Goal: Check status: Check status

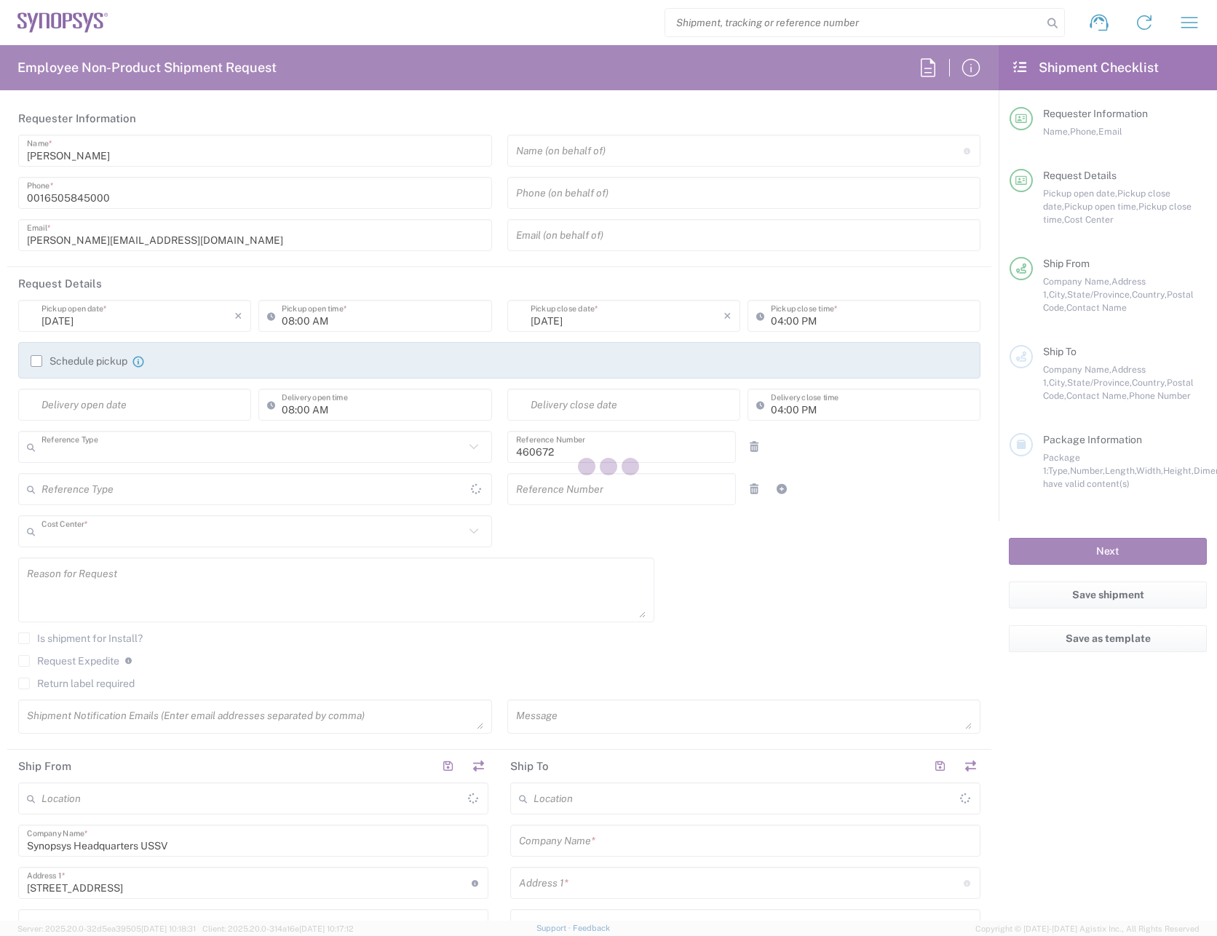
type input "Department"
type input "US01, FIN, Distri 460672"
type input "California"
type input "United States"
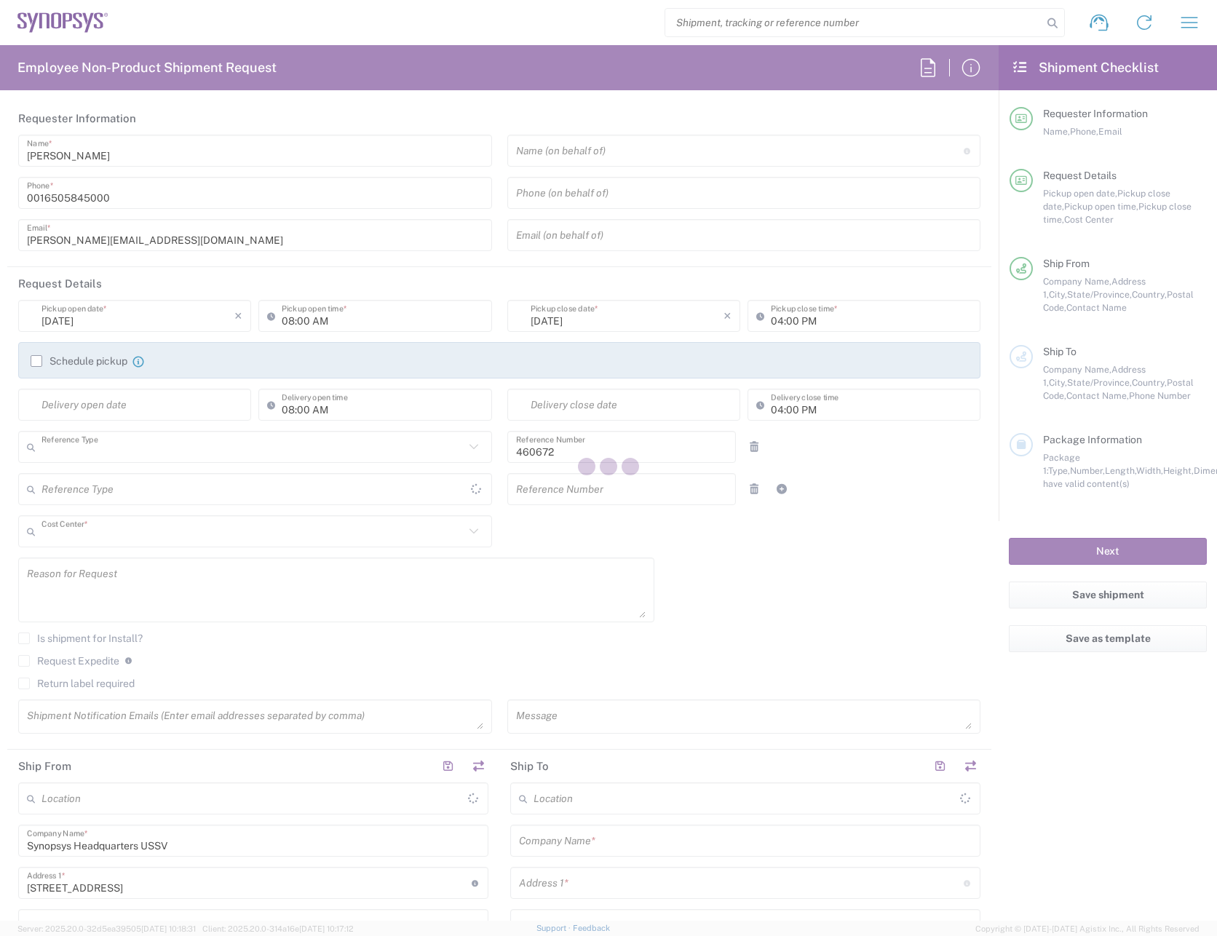
type input "Delivered at Place"
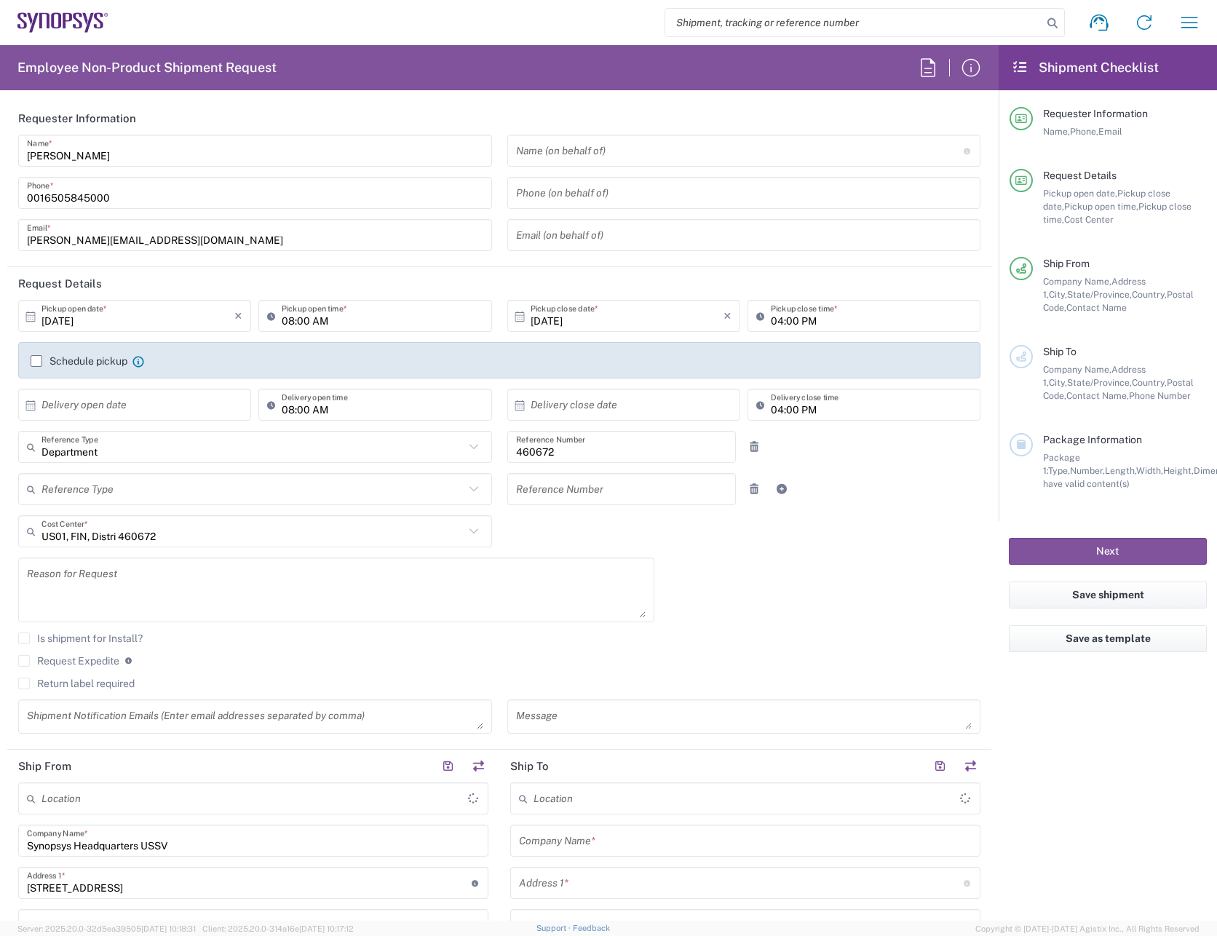
type input "Headquarters USSV"
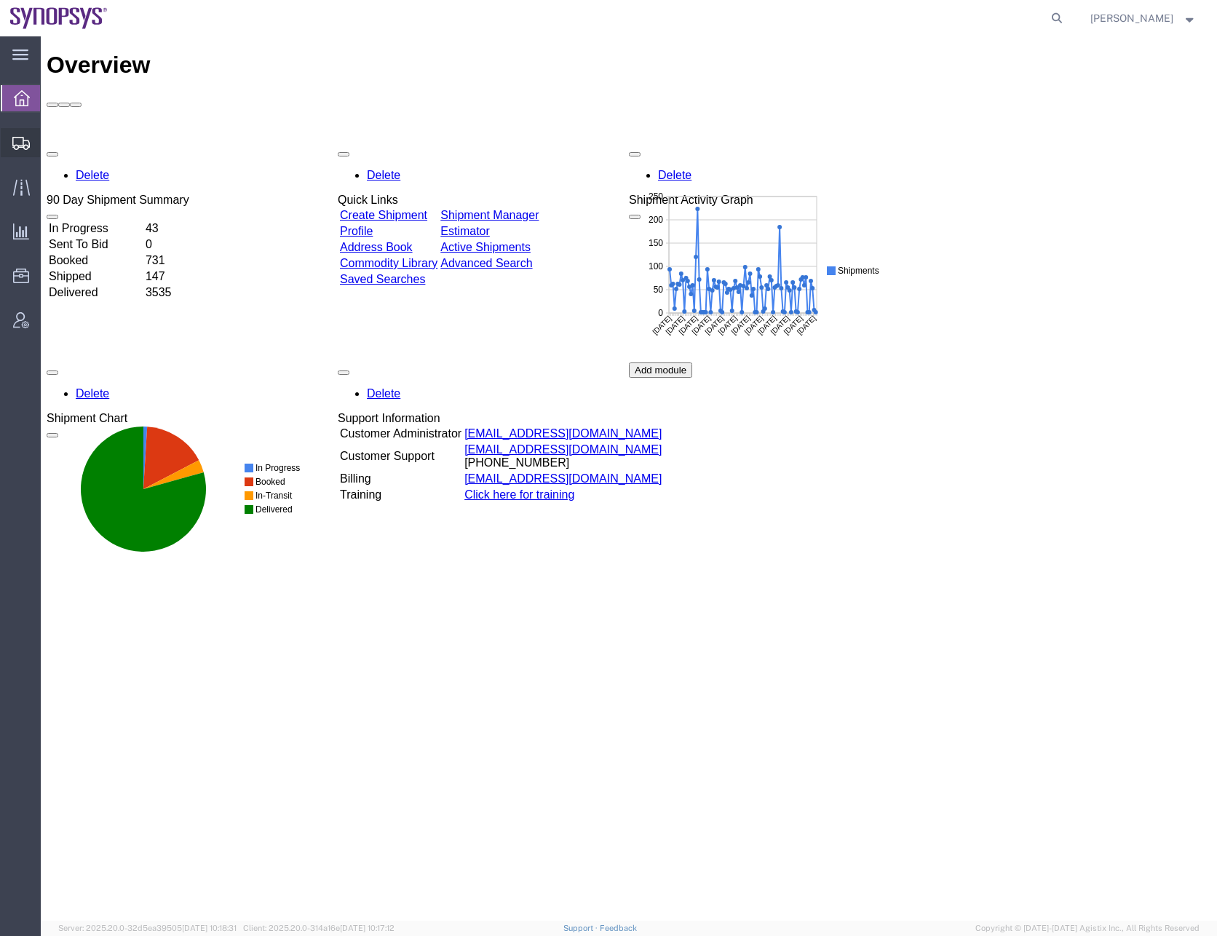
click at [17, 139] on icon at bounding box center [20, 143] width 17 height 13
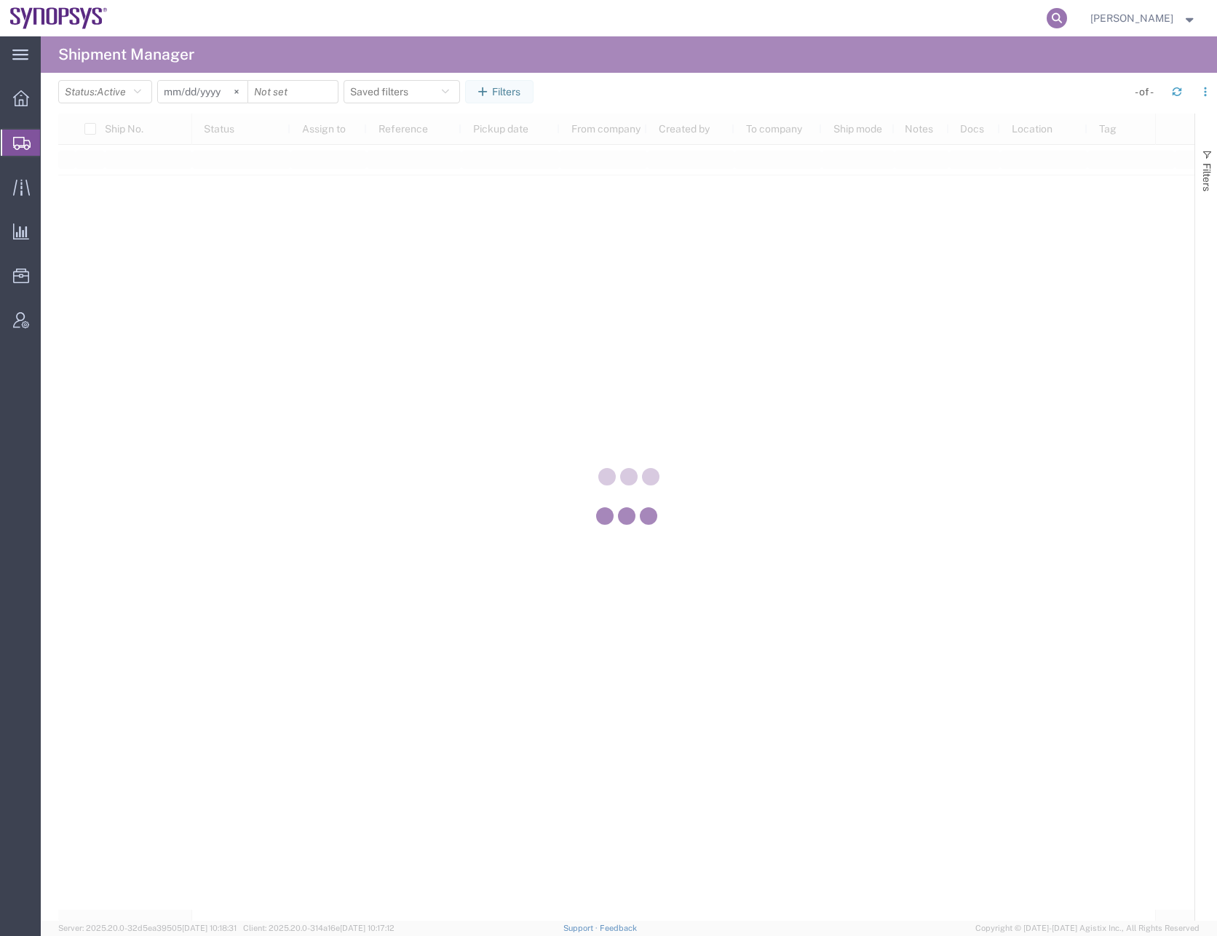
click at [1066, 19] on icon at bounding box center [1056, 18] width 20 height 20
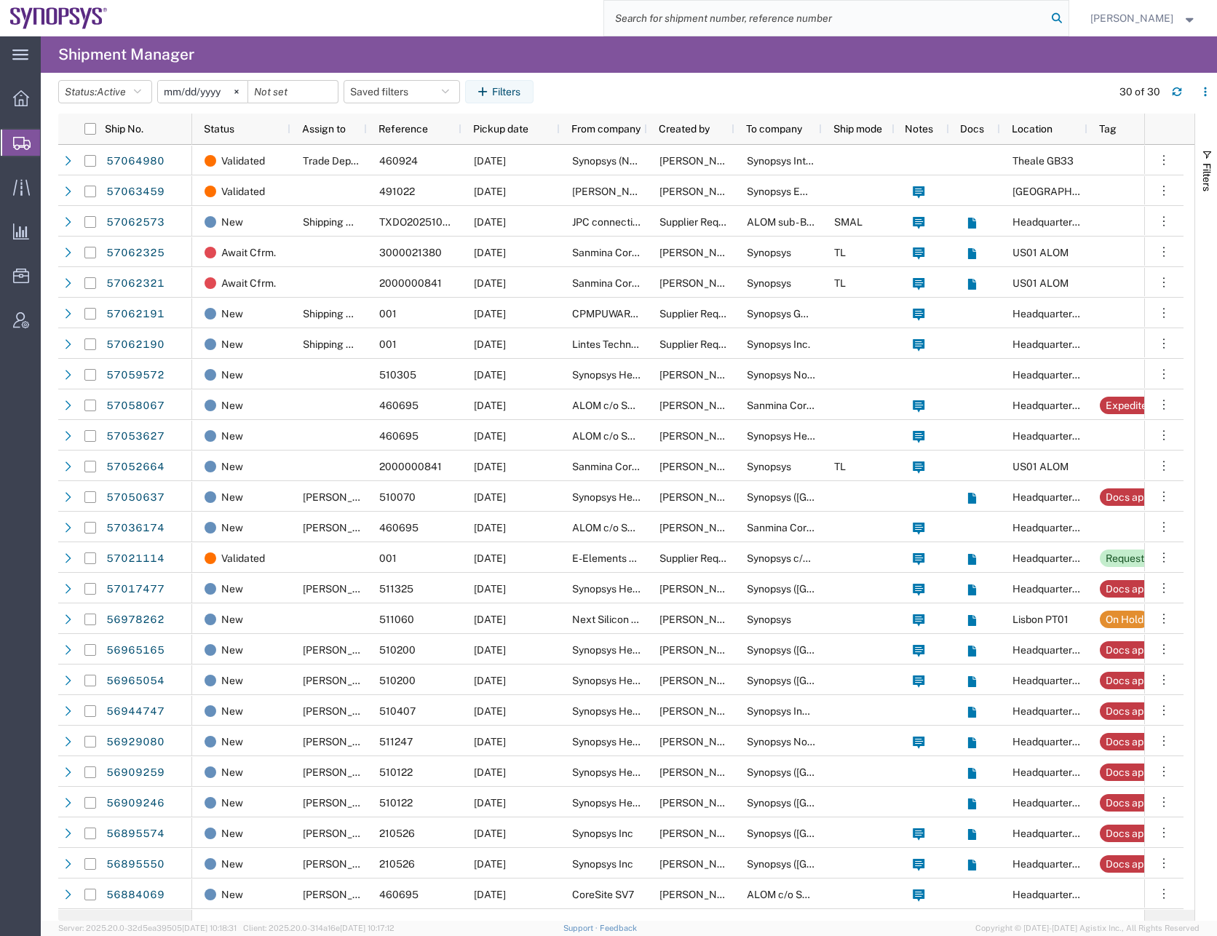
paste input "57036174"
type input "57036174"
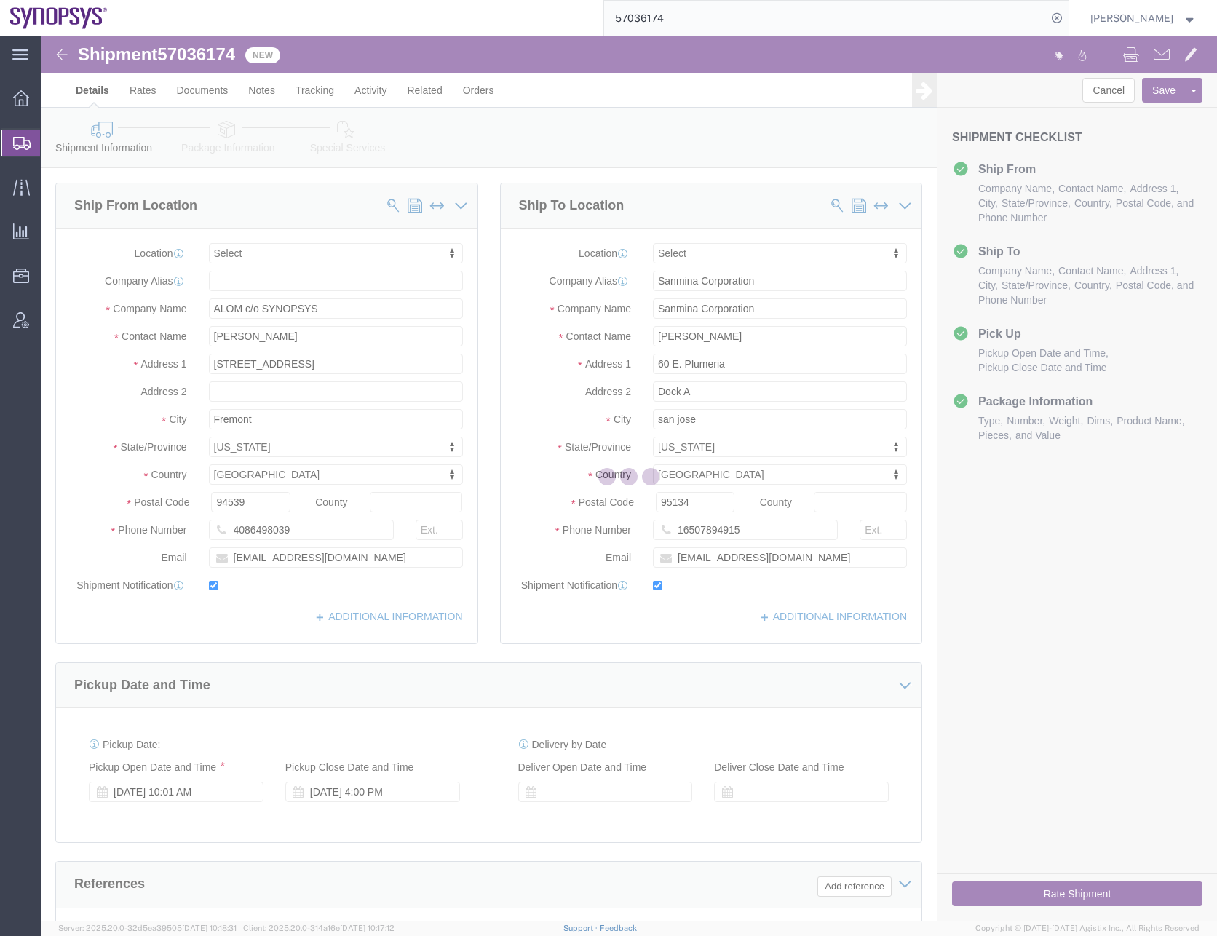
select select
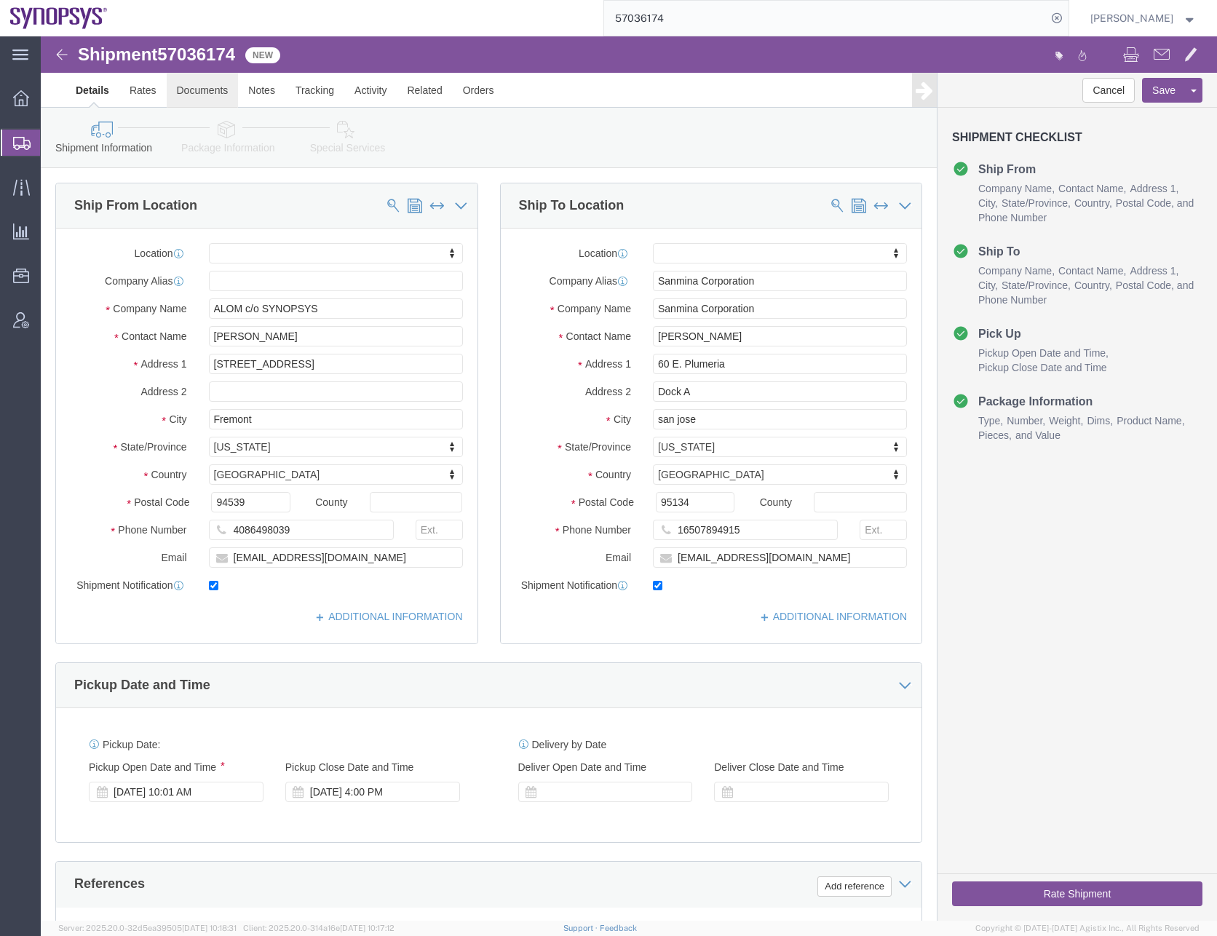
click link "Documents"
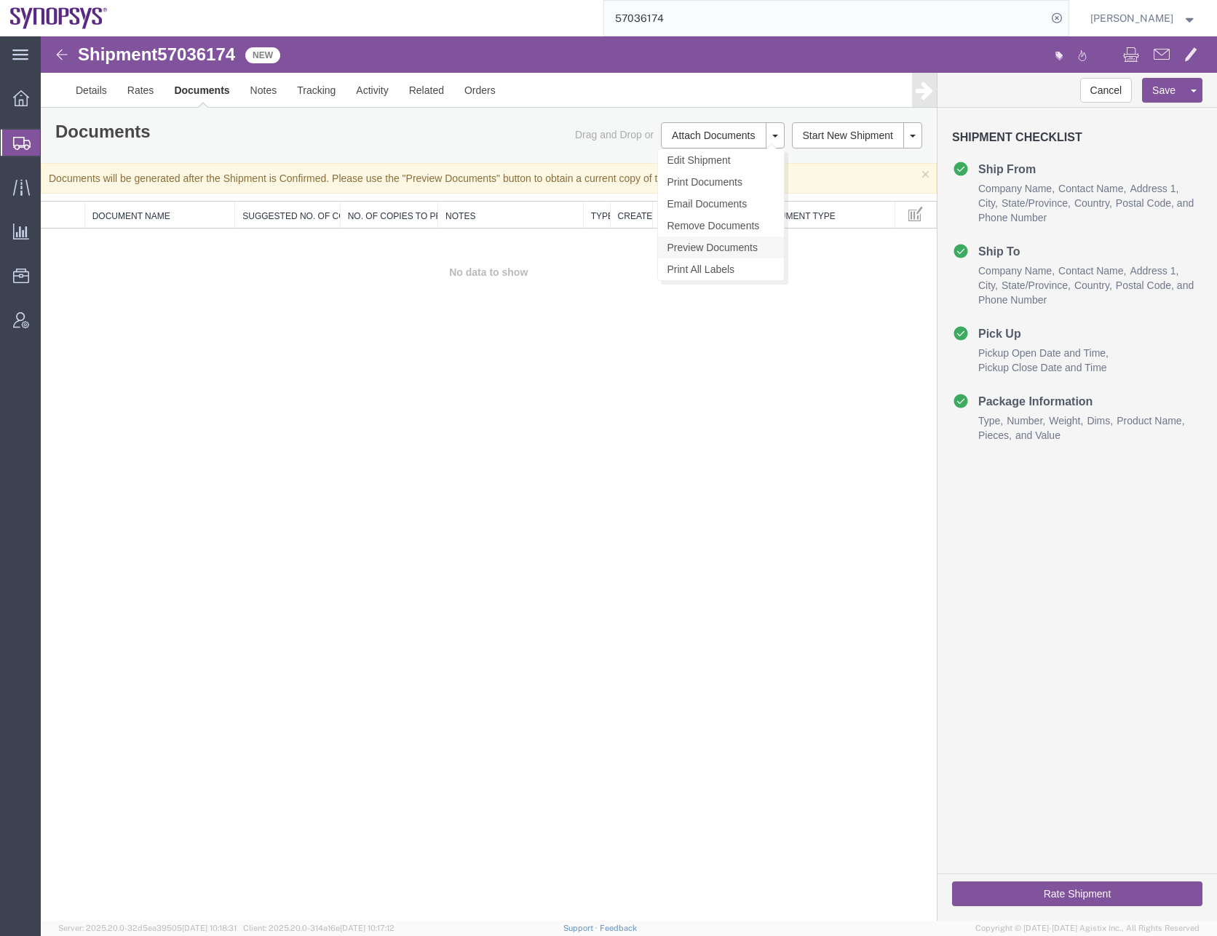
click at [716, 246] on link "Preview Documents" at bounding box center [721, 248] width 126 height 22
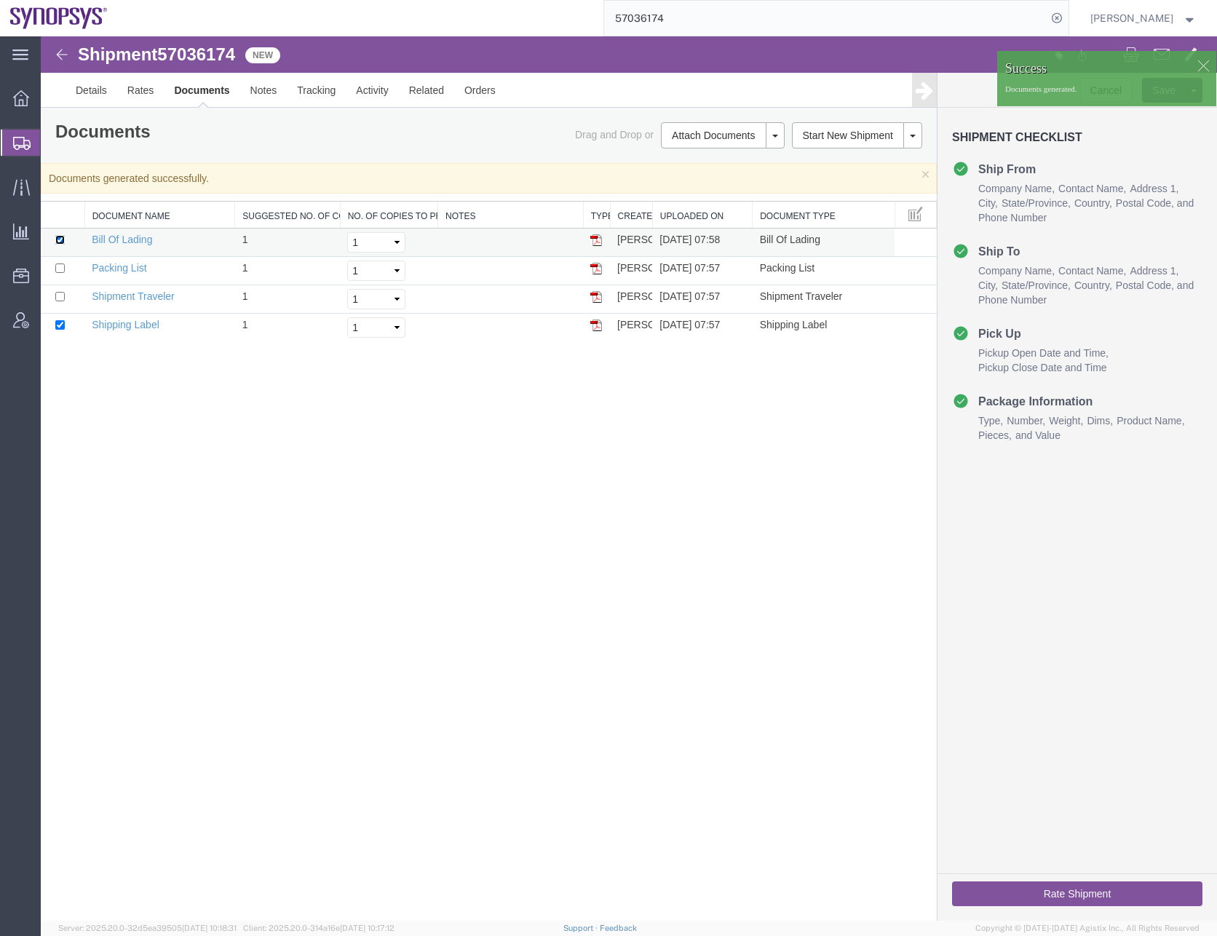
click at [58, 242] on input "checkbox" at bounding box center [59, 239] width 9 height 9
checkbox input "false"
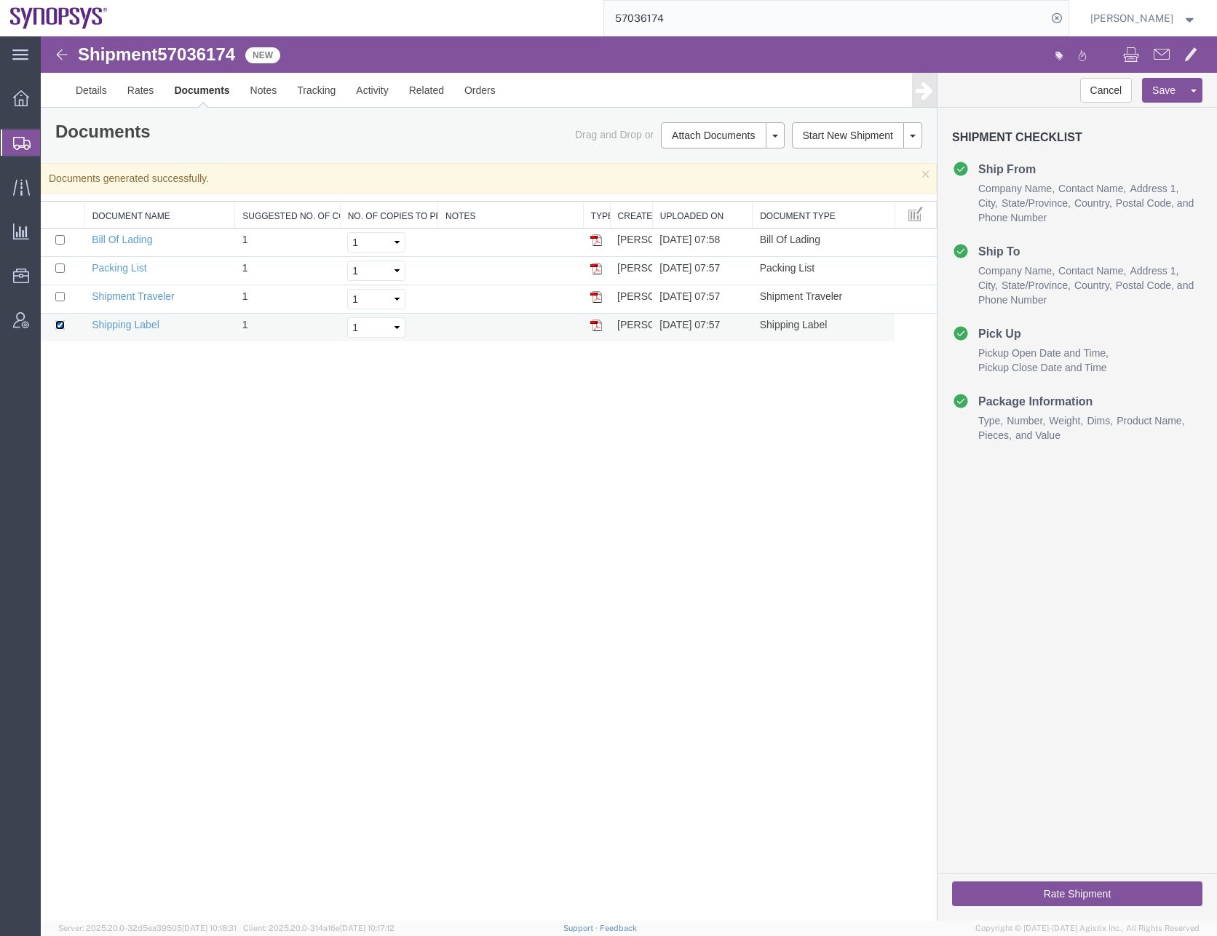
click at [57, 322] on input "checkbox" at bounding box center [59, 324] width 9 height 9
checkbox input "false"
click at [59, 298] on input "checkbox" at bounding box center [59, 296] width 9 height 9
checkbox input "true"
click at [715, 183] on link "Print Documents" at bounding box center [720, 182] width 127 height 22
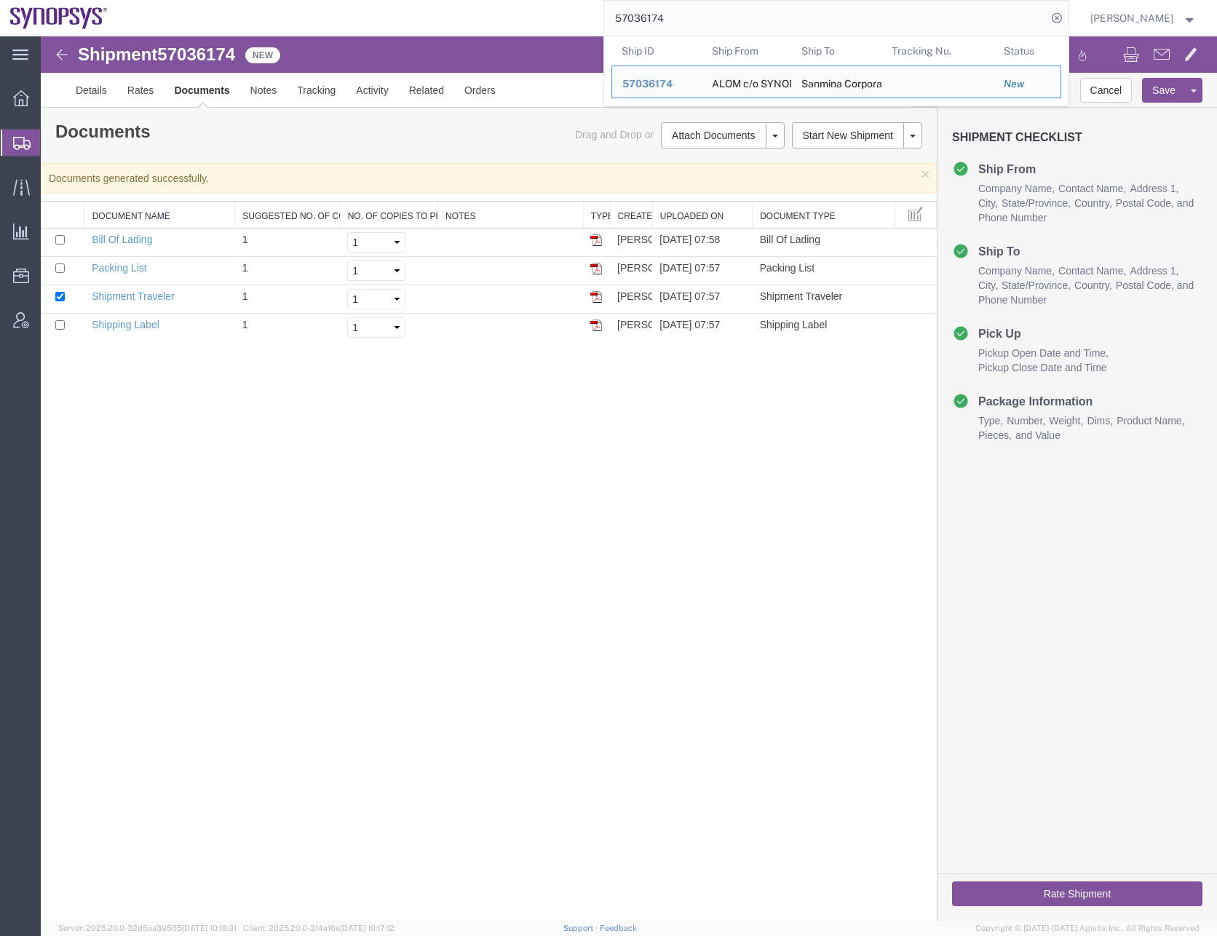
click at [662, 17] on input "57036174" at bounding box center [825, 18] width 442 height 35
paste input "5806"
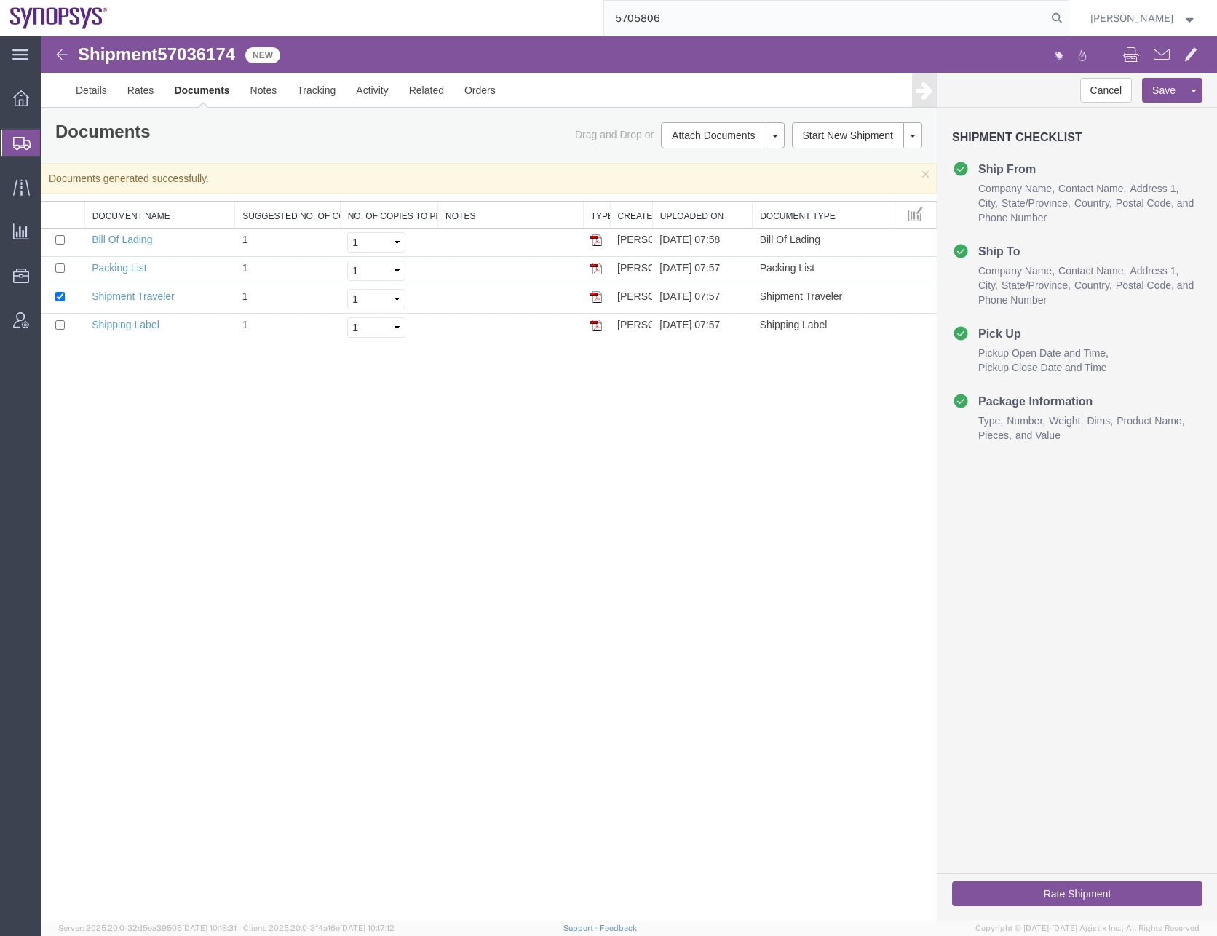
type input "5705806"
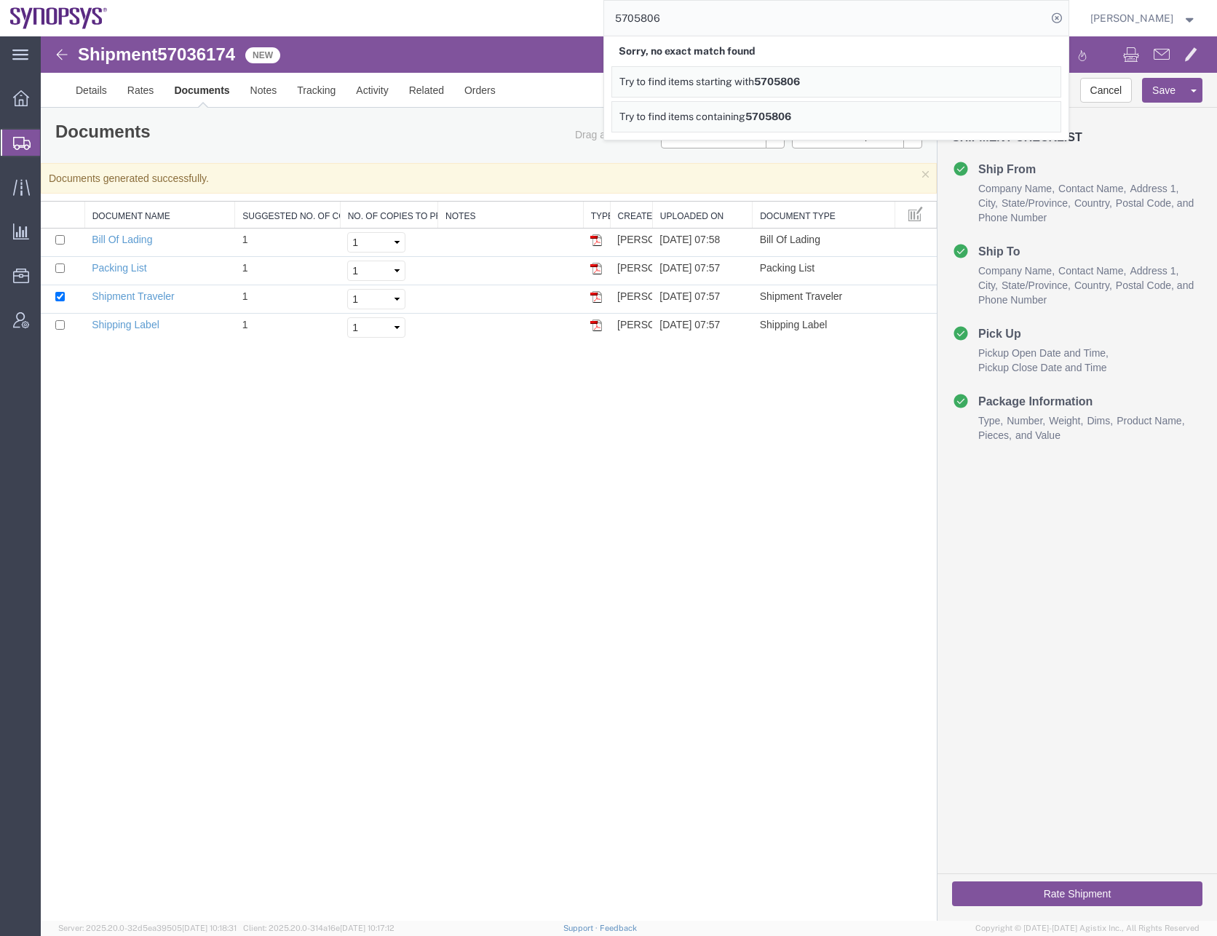
click at [750, 22] on input "5705806" at bounding box center [825, 18] width 442 height 35
click at [1067, 20] on icon at bounding box center [1056, 18] width 20 height 20
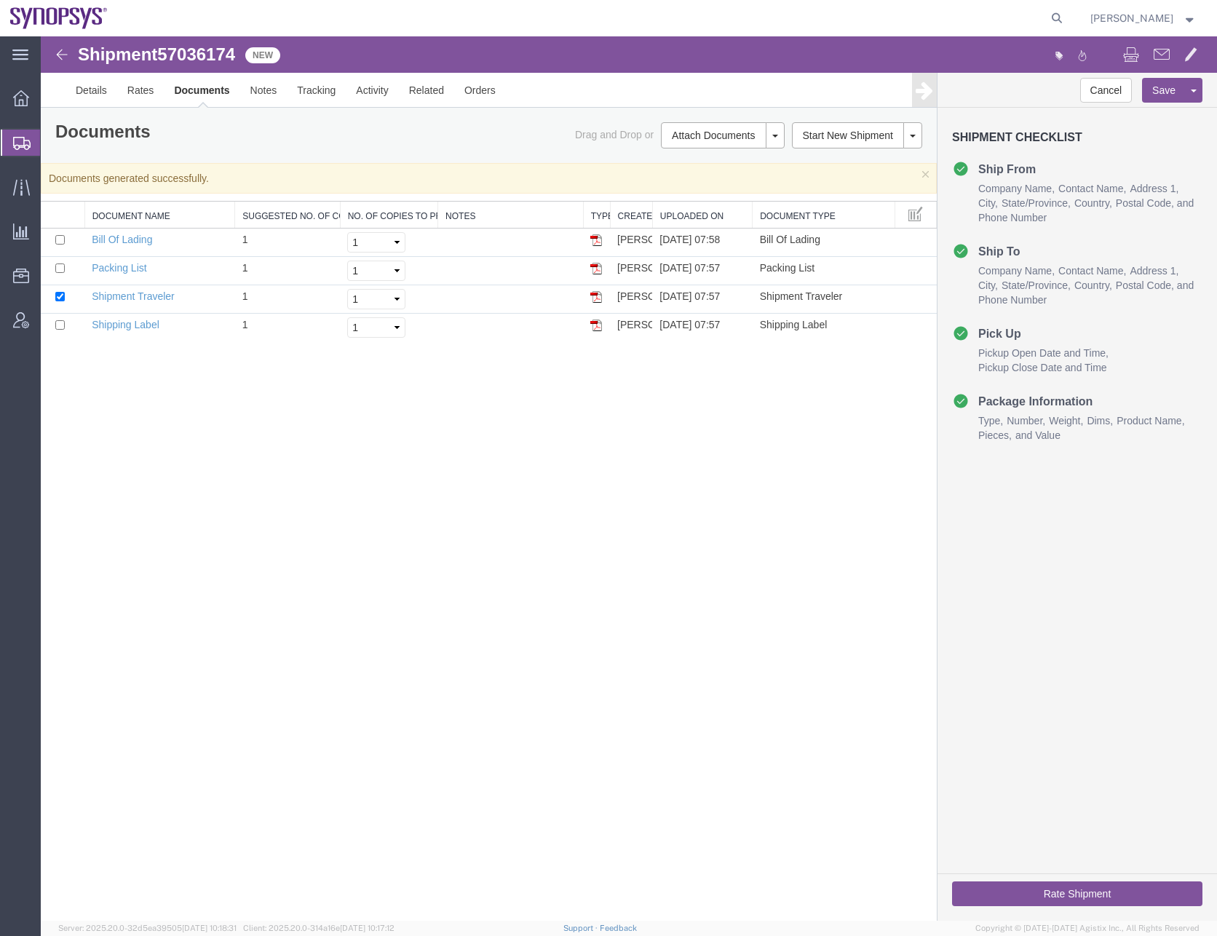
click at [571, 632] on div "Shipment 57036174 4 of 4 New Details Rates Documents Notes Tracking Activity Re…" at bounding box center [629, 478] width 1176 height 884
click at [27, 135] on div at bounding box center [21, 143] width 41 height 26
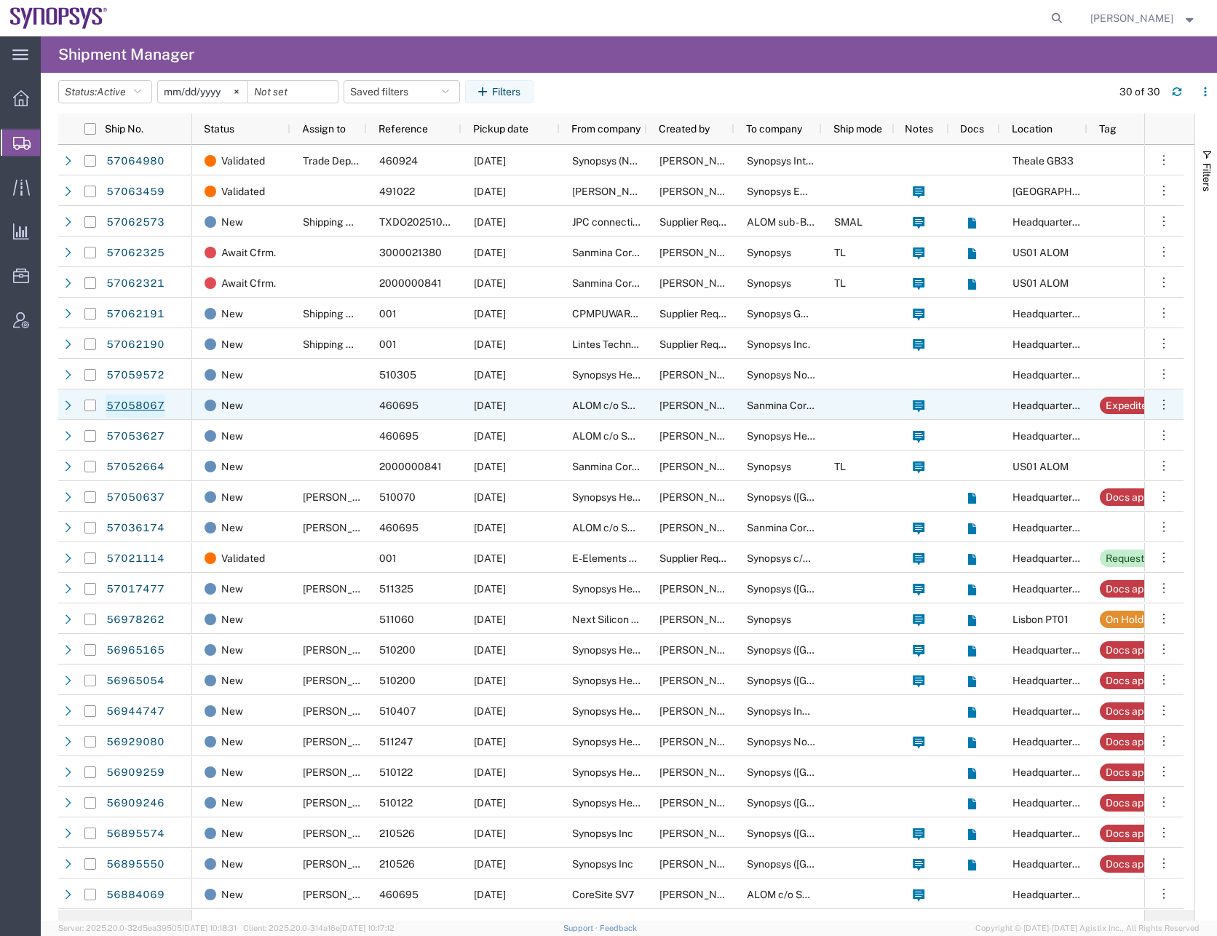
click at [113, 405] on link "57058067" at bounding box center [136, 405] width 60 height 23
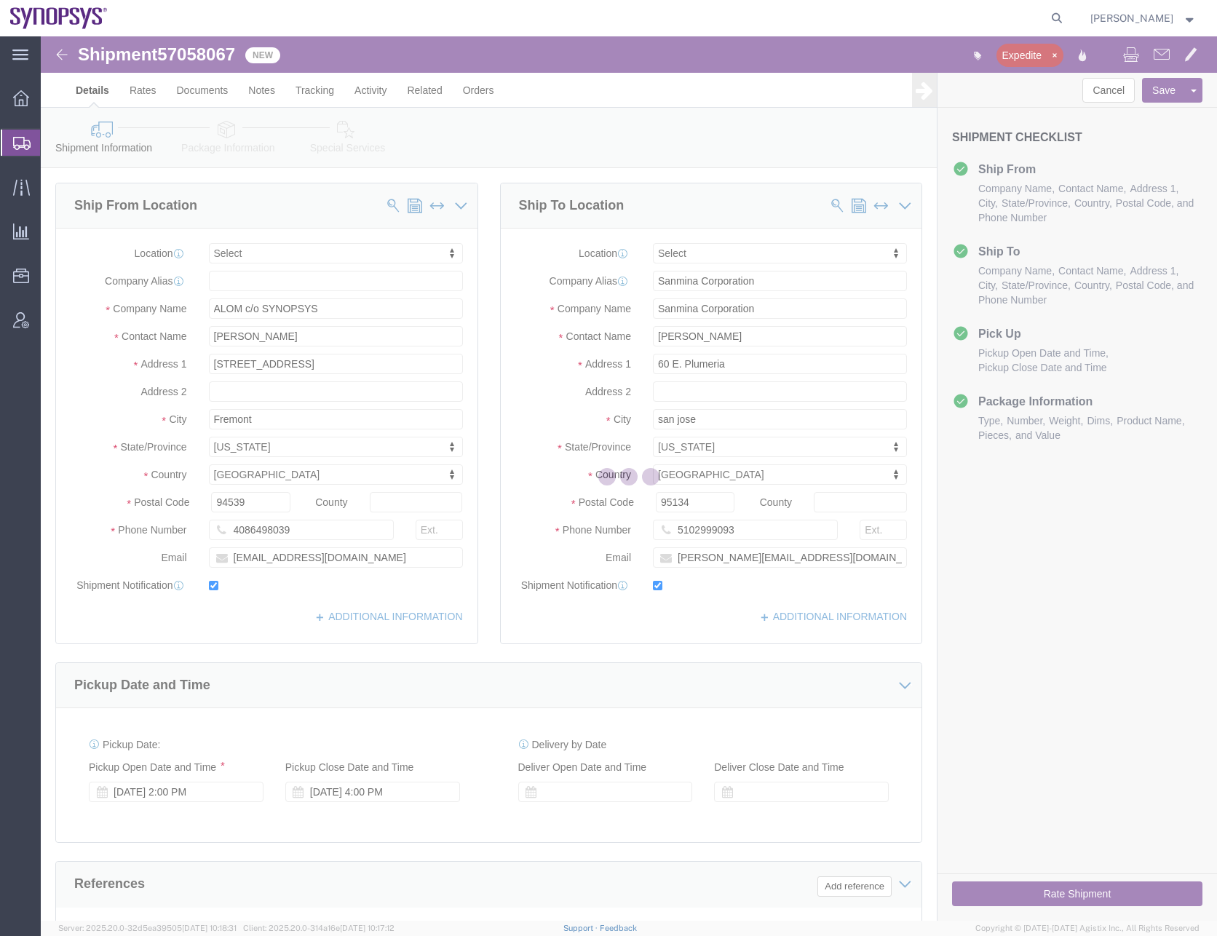
select select
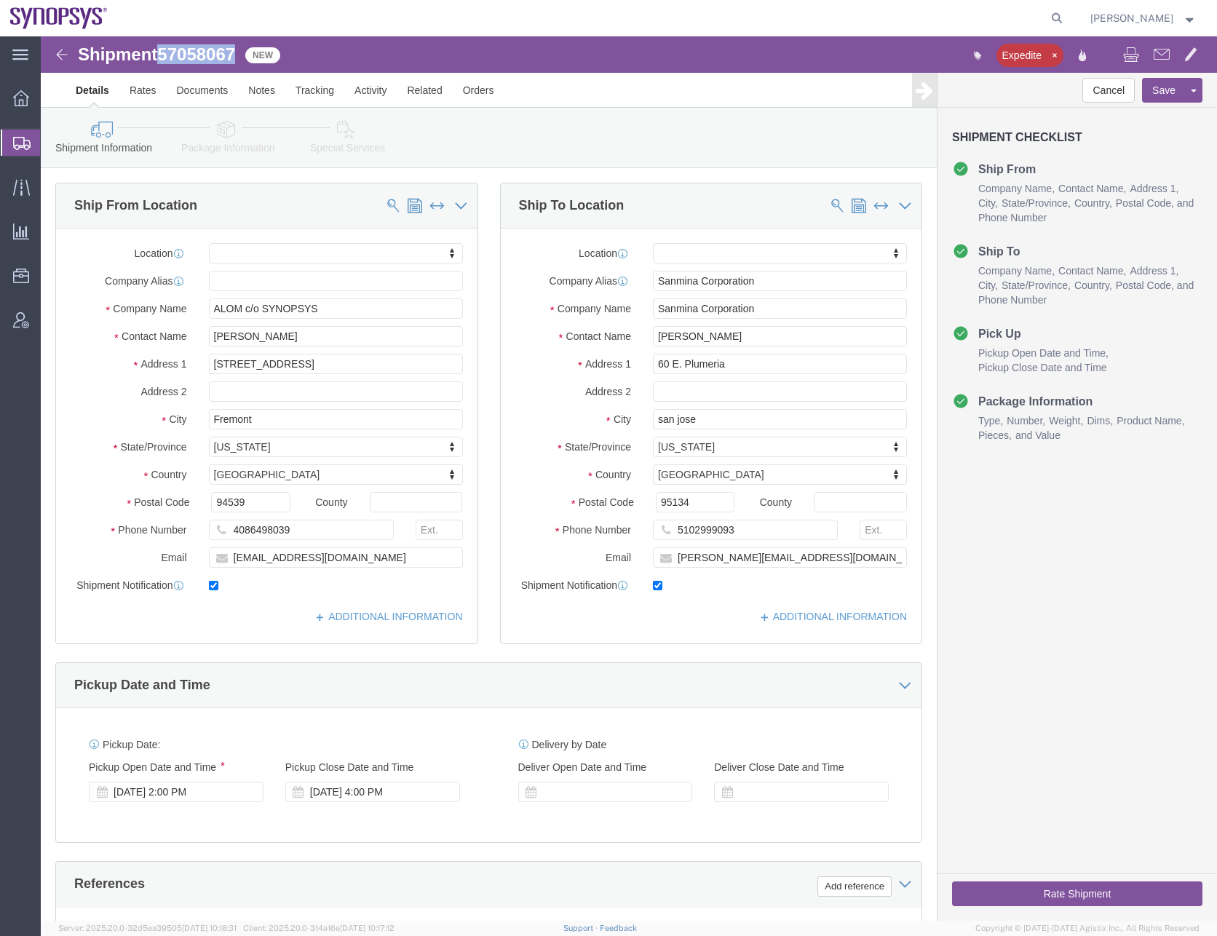
drag, startPoint x: 243, startPoint y: 54, endPoint x: 120, endPoint y: 15, distance: 128.9
click div "Shipment 57058067 New"
copy span "57058067"
click link "Documents"
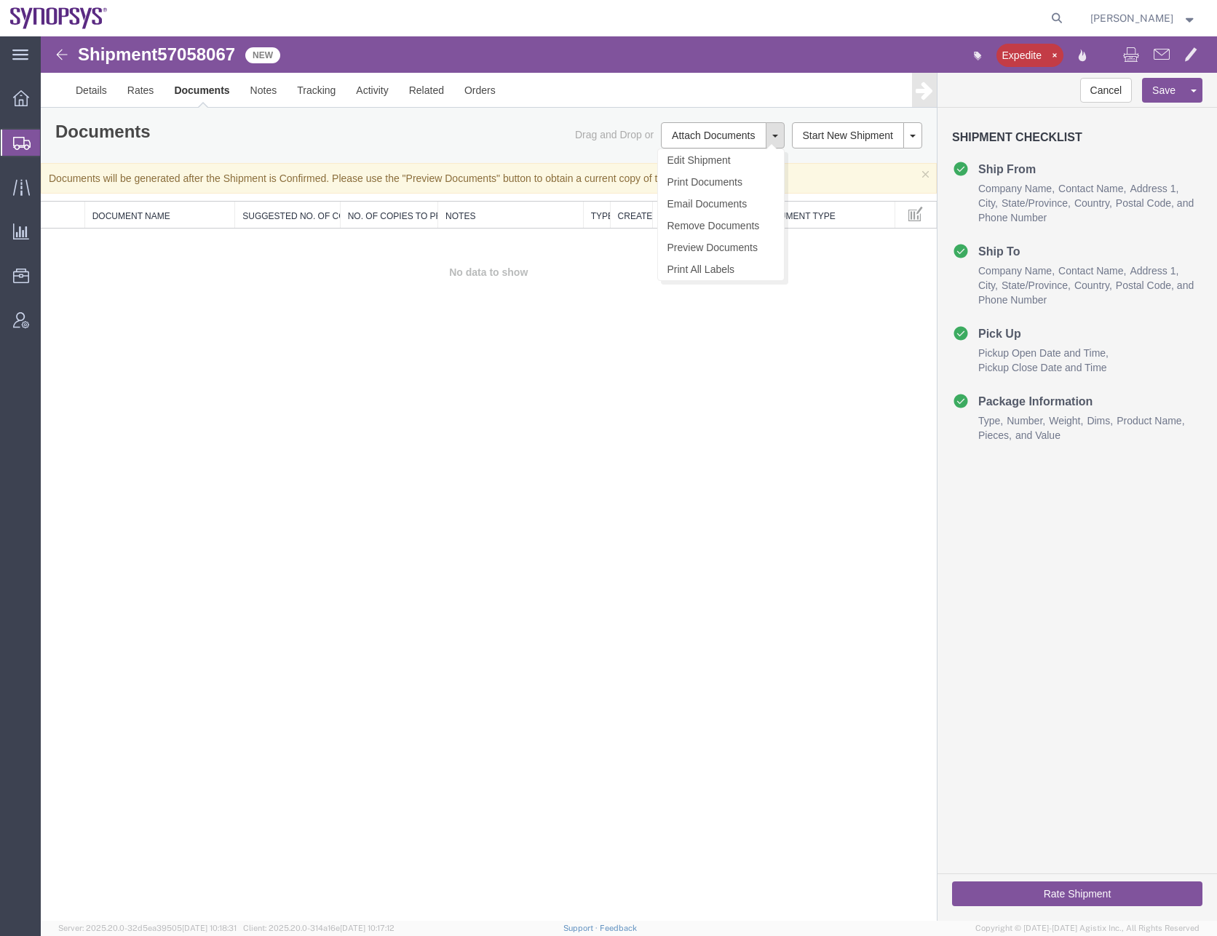
click at [778, 138] on button at bounding box center [775, 135] width 19 height 26
click at [712, 245] on link "Preview Documents" at bounding box center [721, 248] width 126 height 22
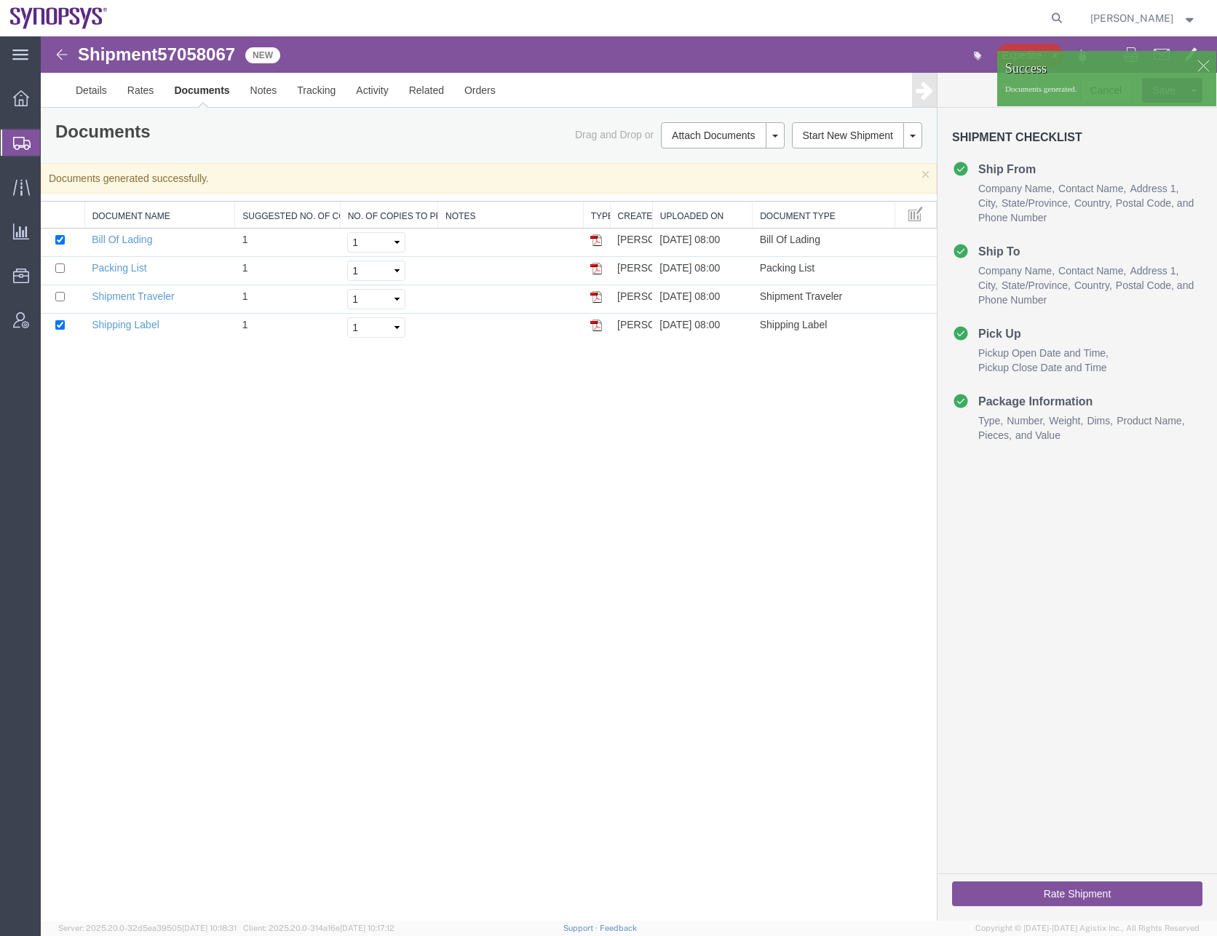
click at [667, 418] on div "Shipment 57058067 4 of 4 New Expedite Details Rates Documents Notes Tracking Ac…" at bounding box center [629, 478] width 1176 height 884
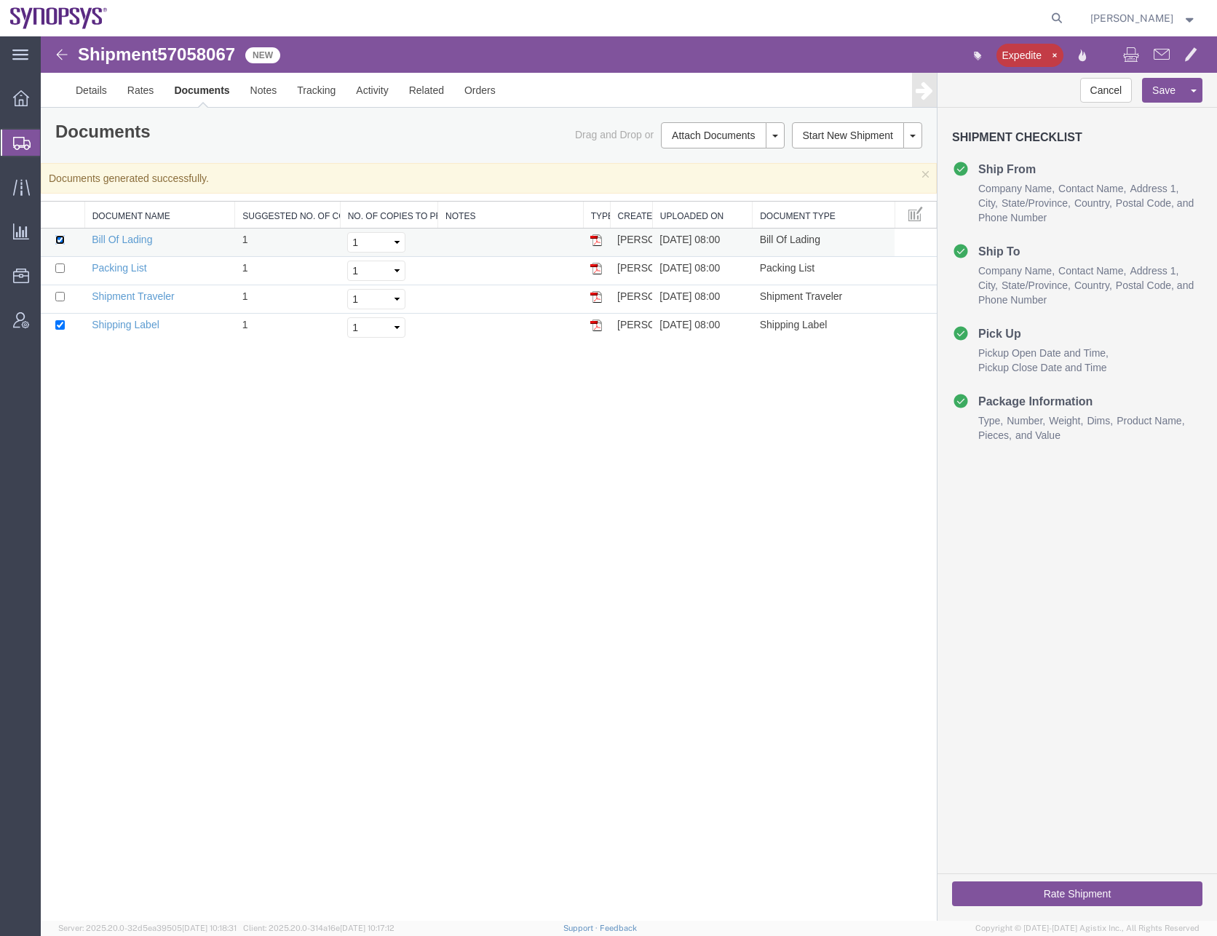
click at [60, 239] on input "checkbox" at bounding box center [59, 239] width 9 height 9
checkbox input "false"
click at [58, 323] on input "checkbox" at bounding box center [59, 324] width 9 height 9
checkbox input "false"
click at [126, 295] on link "Shipment Traveler" at bounding box center [133, 296] width 83 height 12
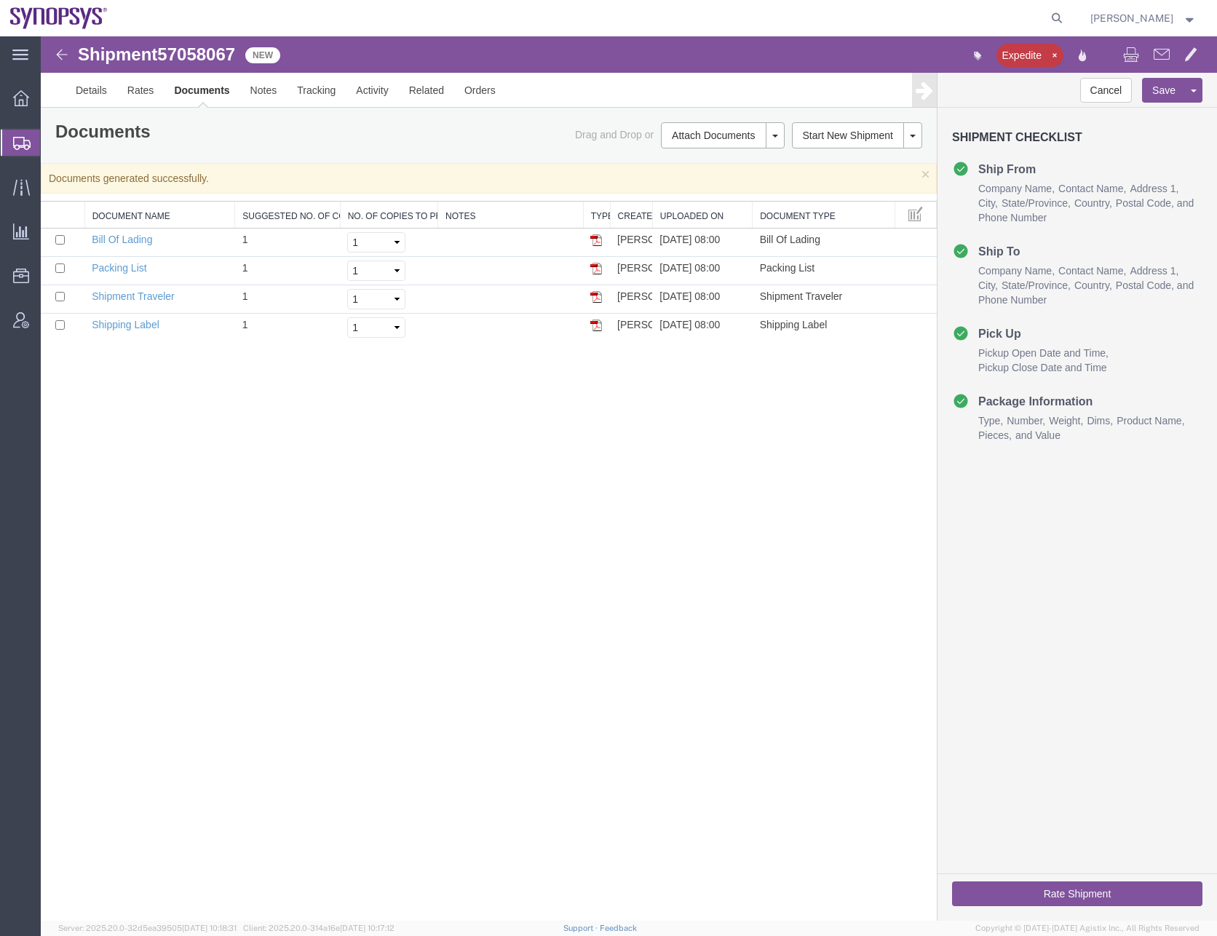
click at [647, 489] on div "Shipment 57058067 4 of 4 New Expedite Details Rates Documents Notes Tracking Ac…" at bounding box center [629, 478] width 1176 height 884
